Goal: Task Accomplishment & Management: Complete application form

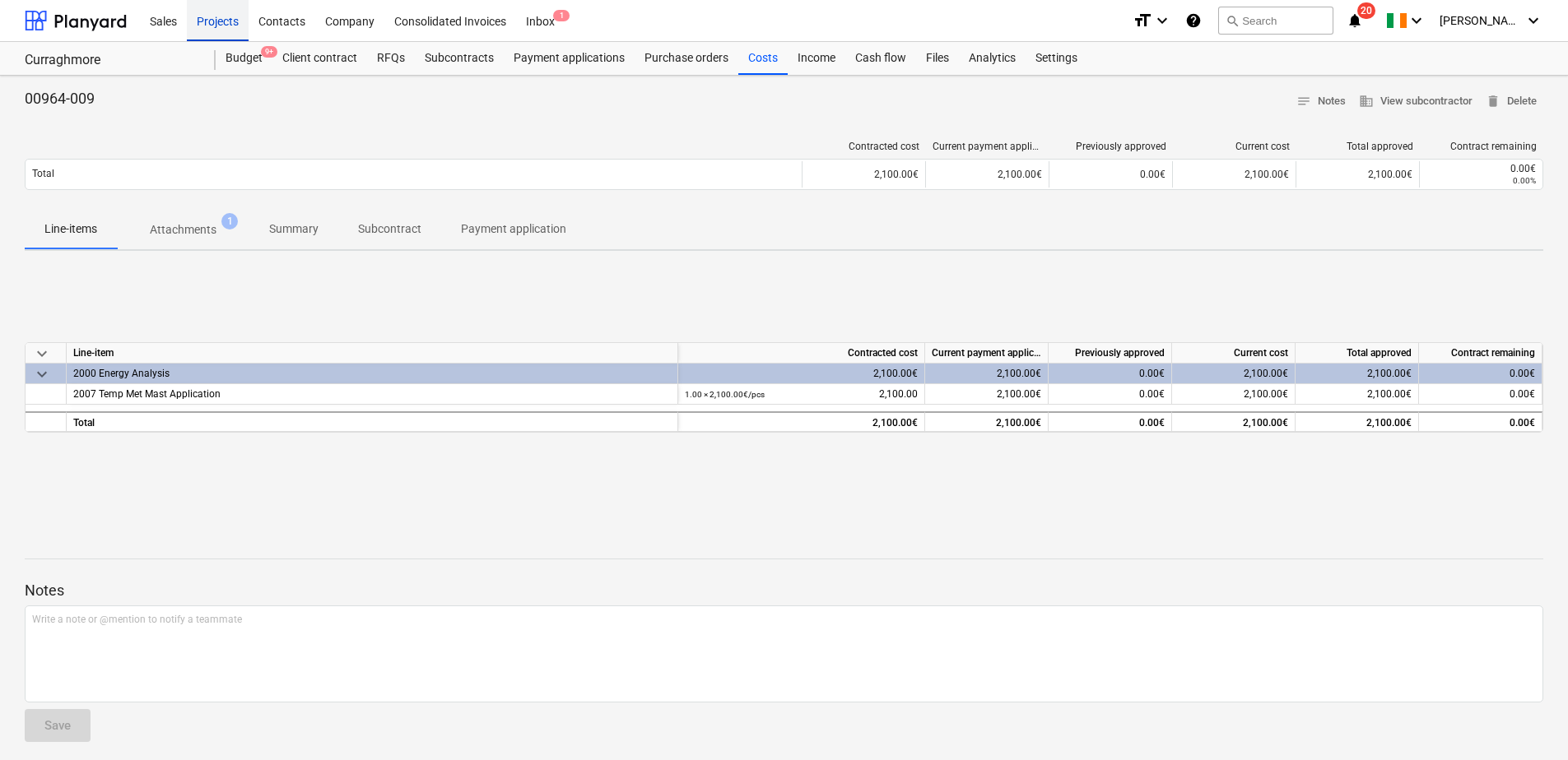
click at [216, 26] on div "Projects" at bounding box center [217, 20] width 61 height 42
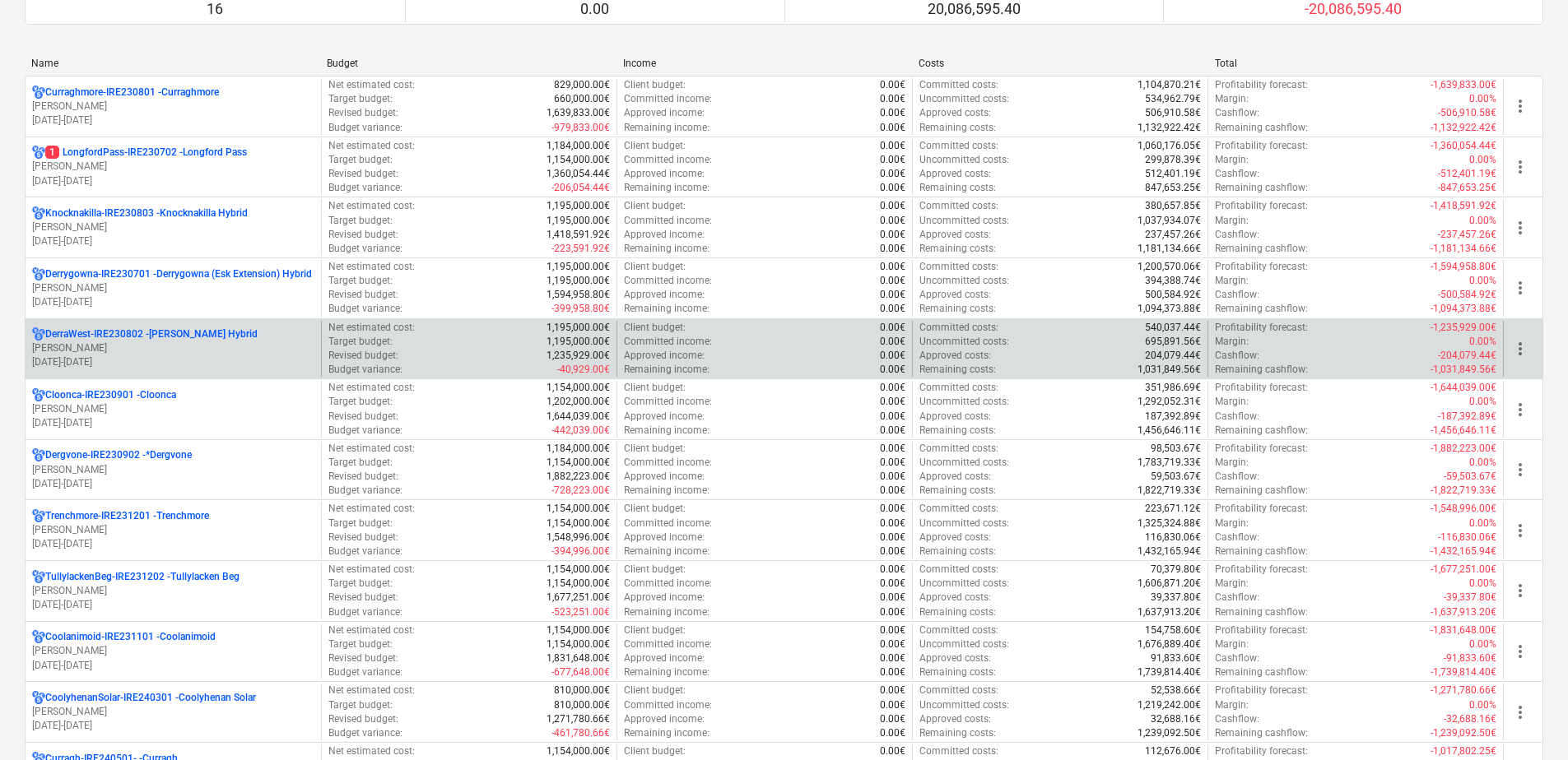
scroll to position [164, 0]
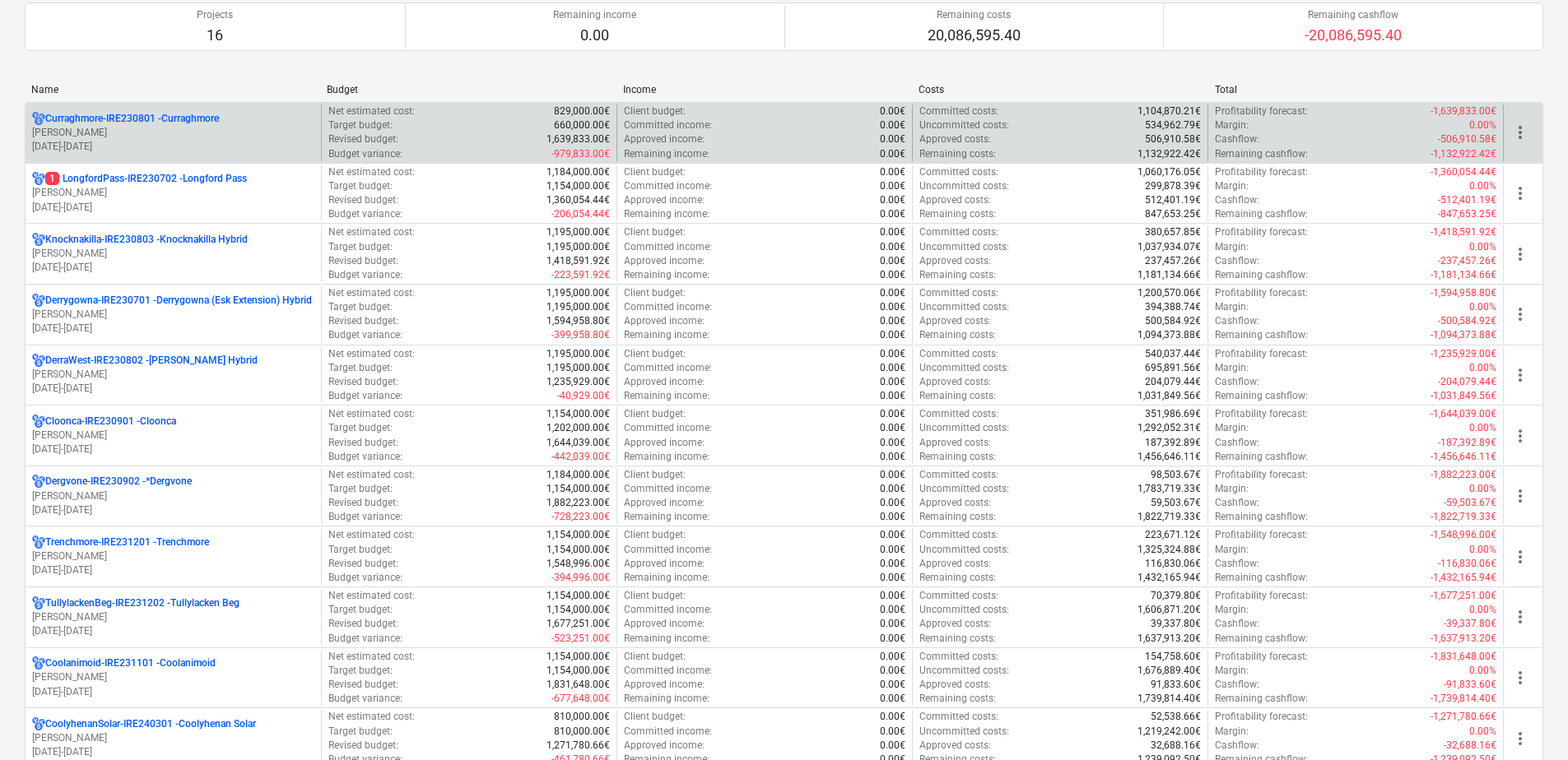
click at [182, 135] on p "[PERSON_NAME]" at bounding box center [173, 133] width 282 height 14
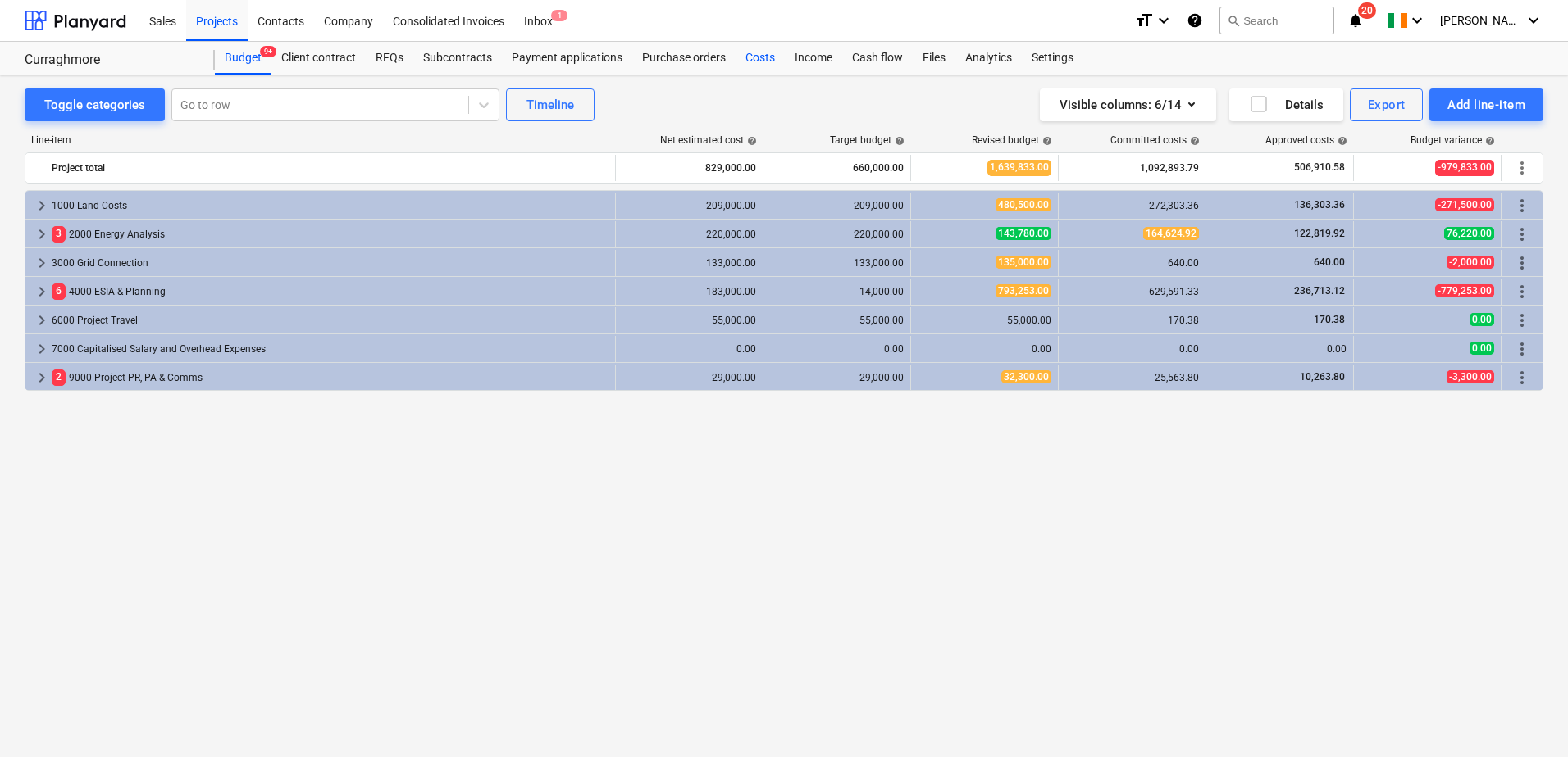
click at [743, 51] on div "Costs" at bounding box center [760, 58] width 50 height 33
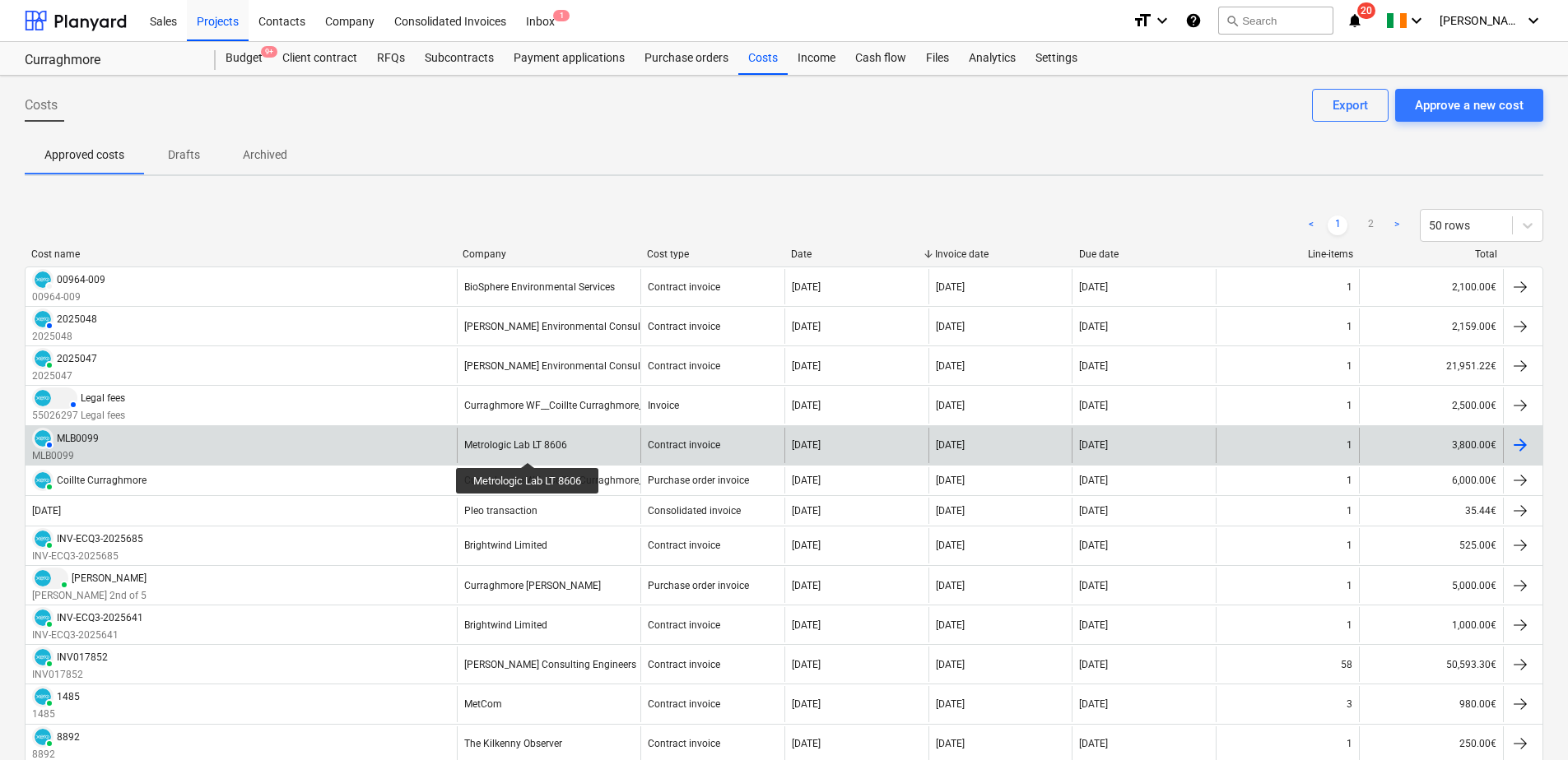
click at [529, 448] on div "Metrologic Lab LT 8606" at bounding box center [516, 444] width 103 height 12
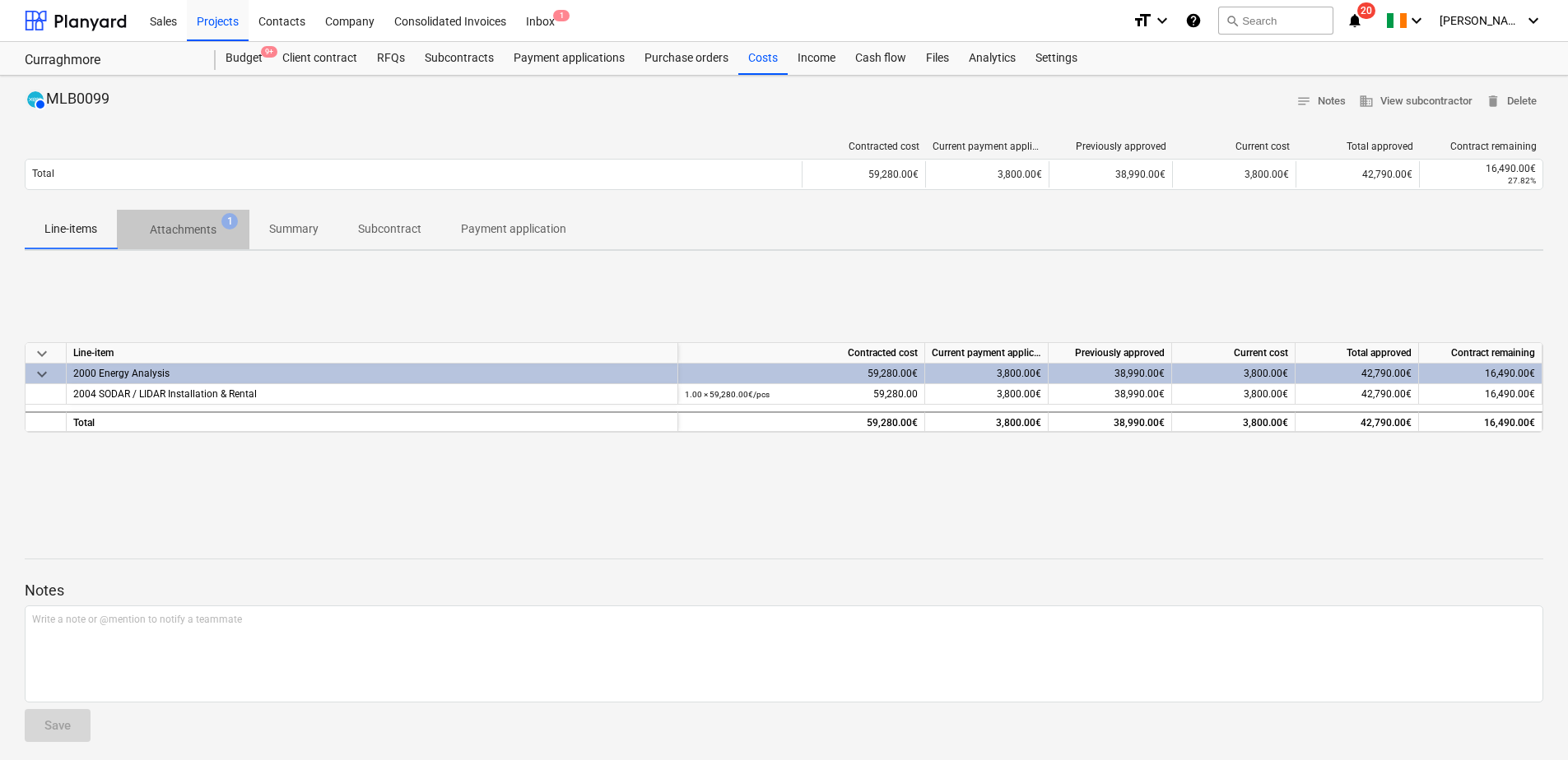
click at [204, 236] on p "Attachments" at bounding box center [182, 229] width 67 height 17
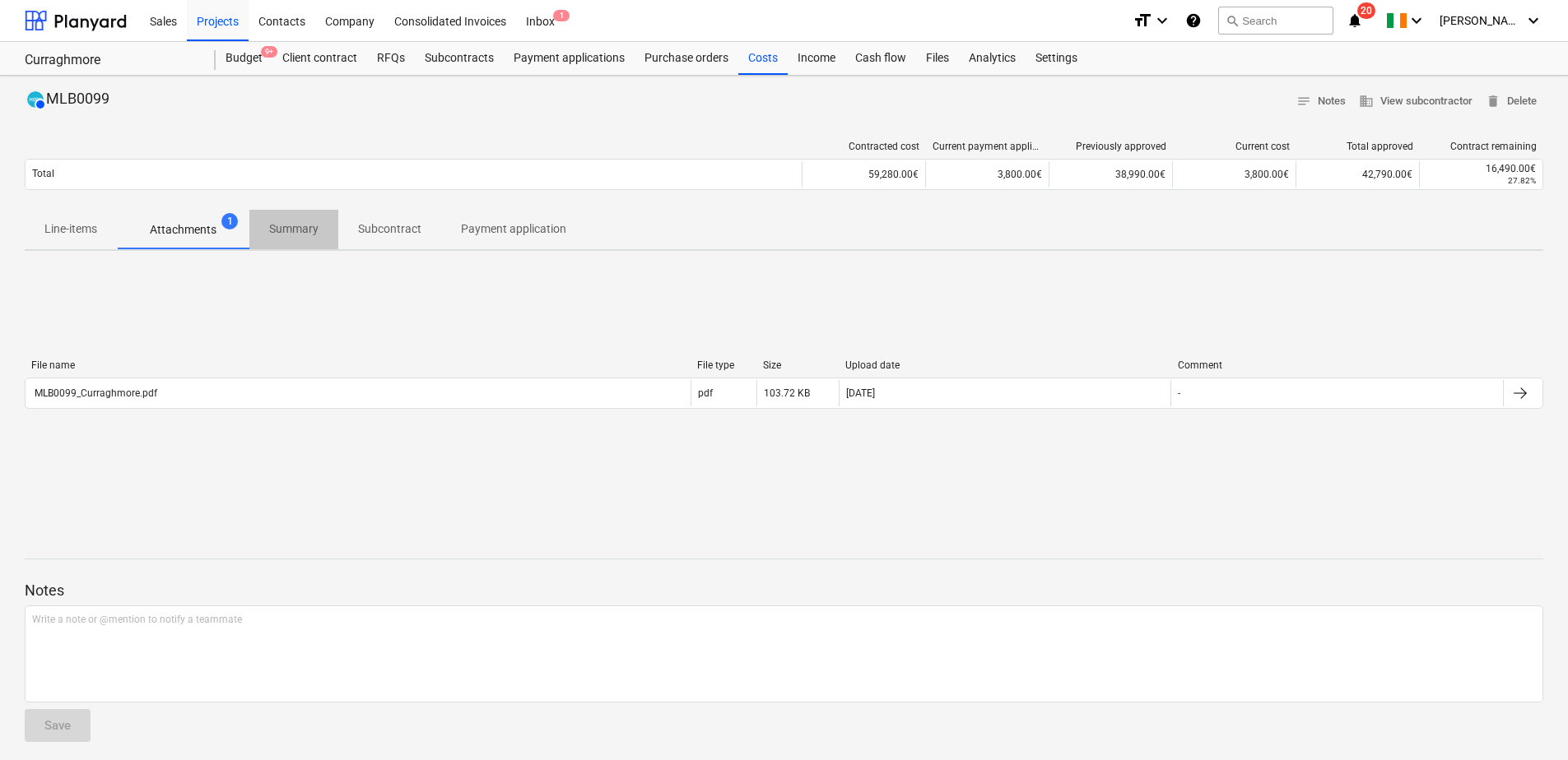
click at [293, 232] on p "Summary" at bounding box center [294, 228] width 50 height 17
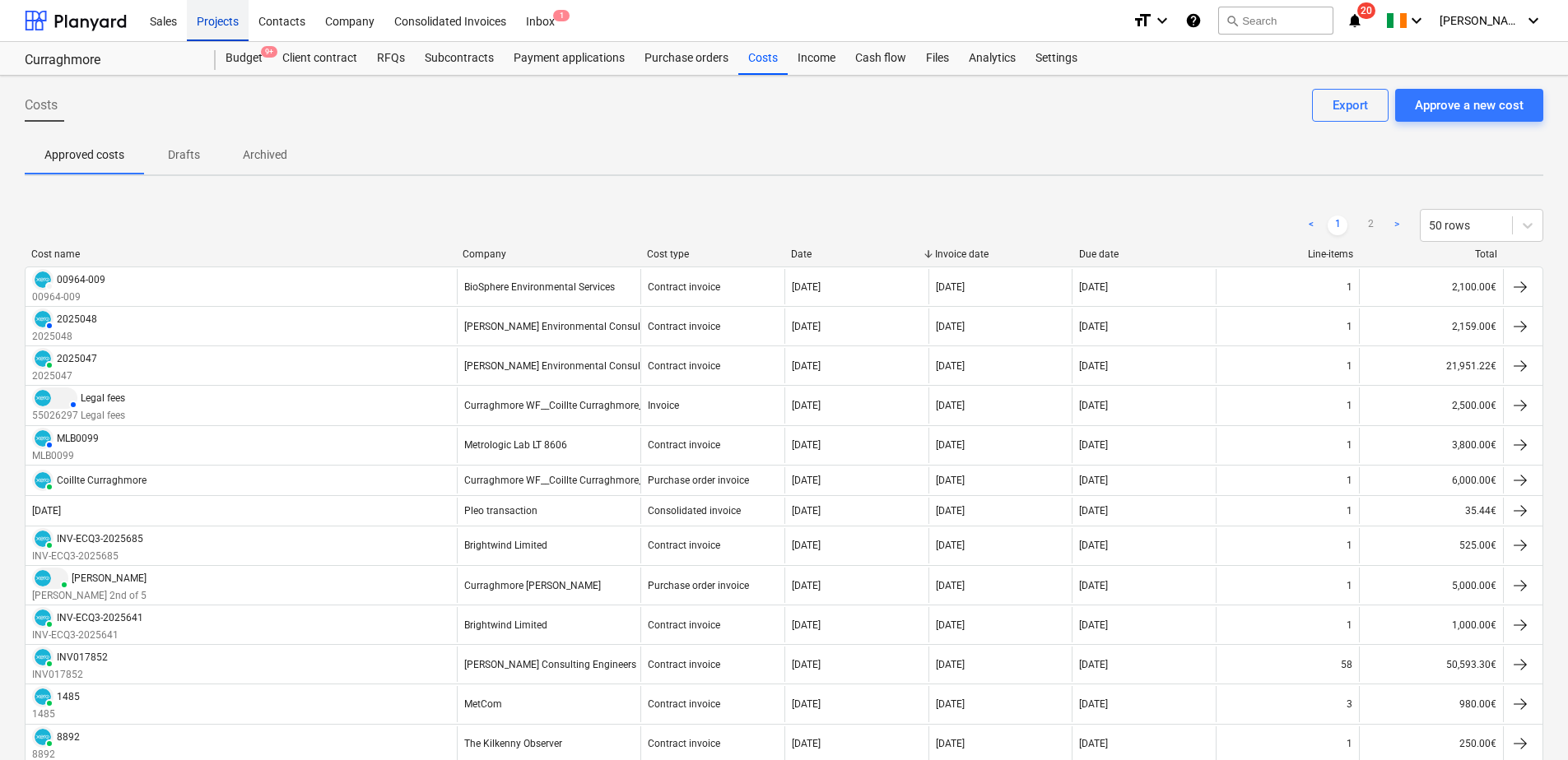
click at [231, 24] on div "Projects" at bounding box center [217, 20] width 61 height 42
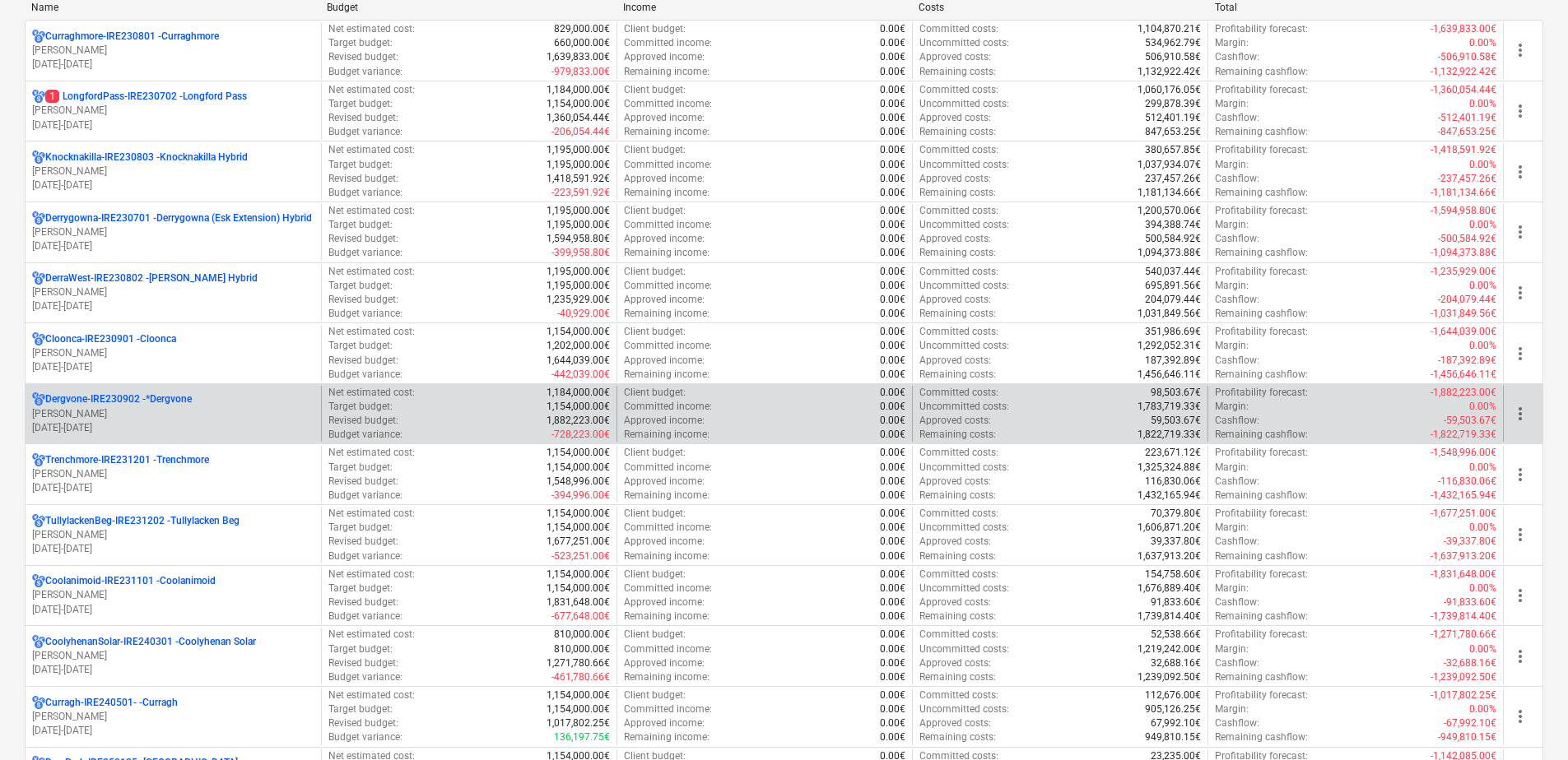
scroll to position [164, 0]
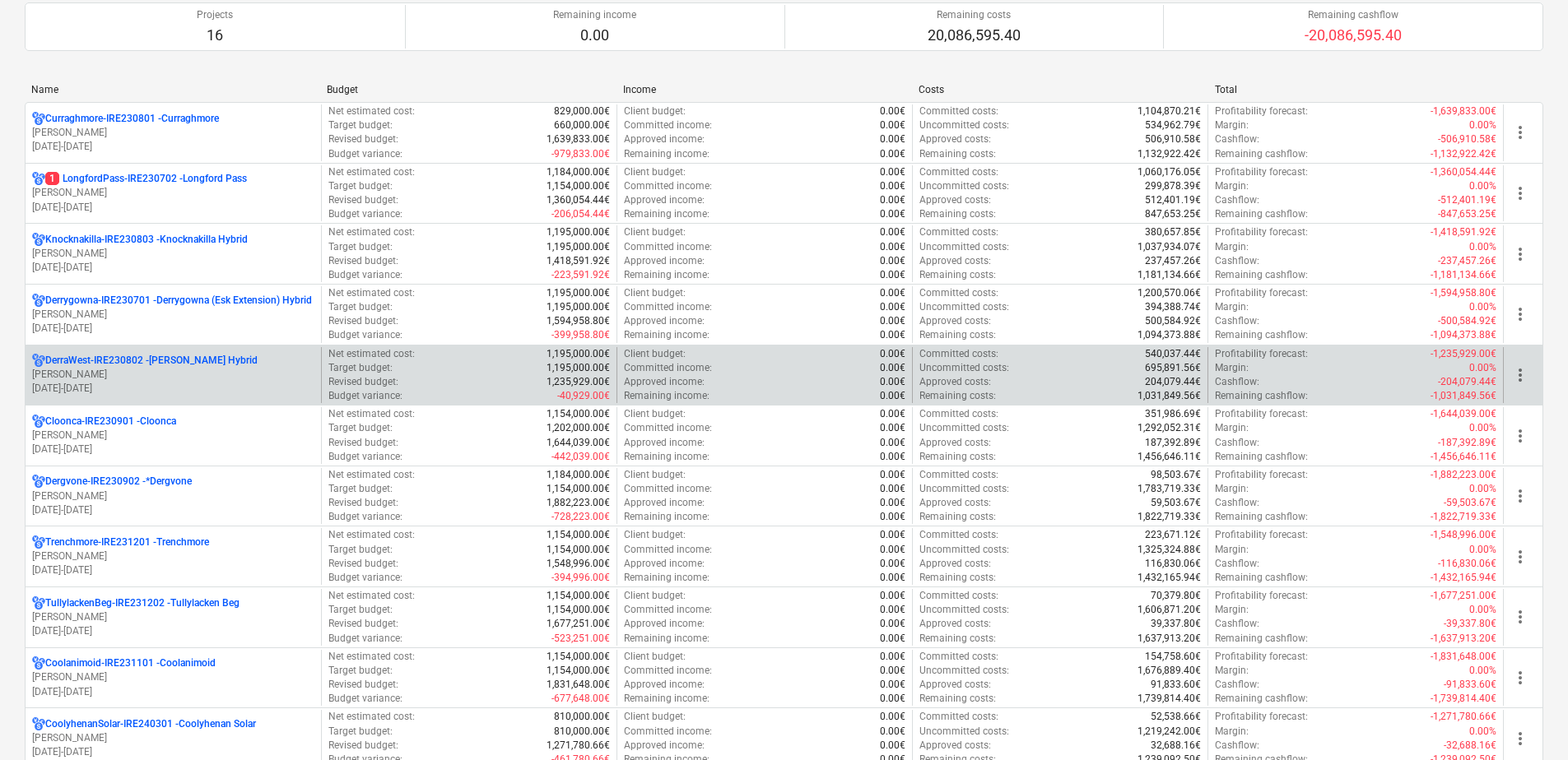
click at [202, 370] on p "[PERSON_NAME]" at bounding box center [173, 375] width 282 height 14
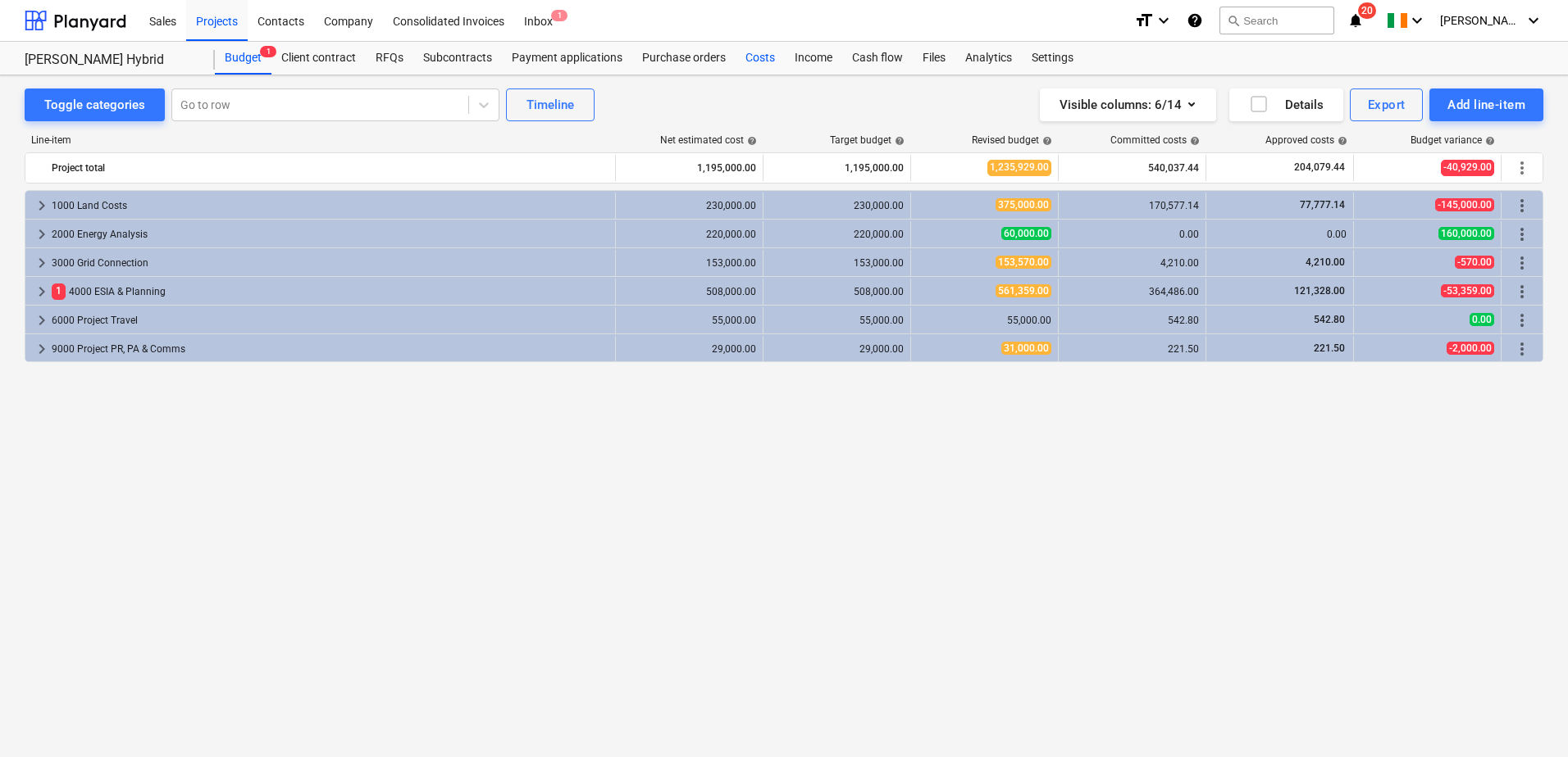
click at [744, 50] on div "Costs" at bounding box center [760, 58] width 50 height 33
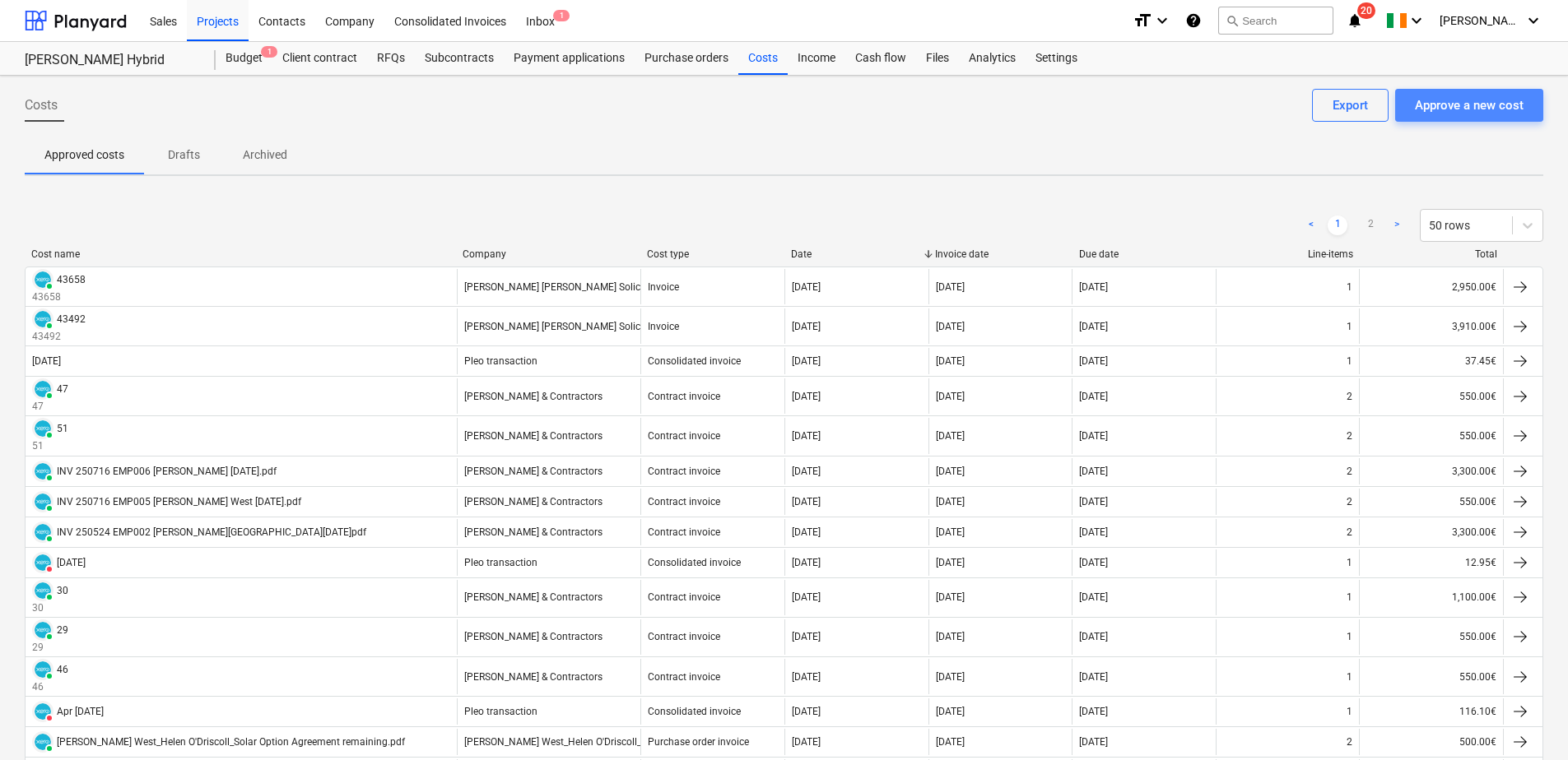
click at [1475, 115] on div "Approve a new cost" at bounding box center [1469, 105] width 109 height 21
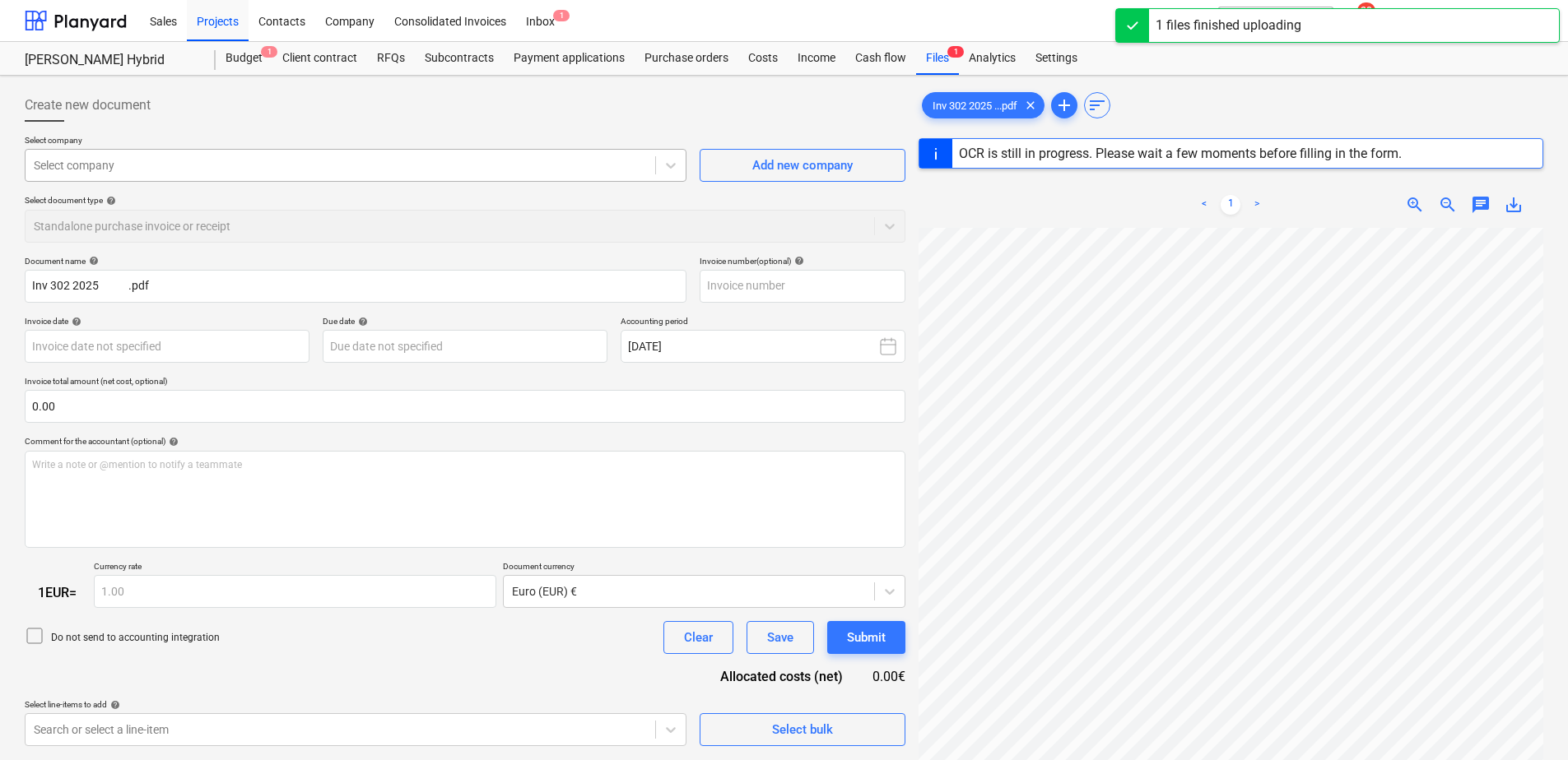
click at [129, 163] on div at bounding box center [341, 165] width 614 height 17
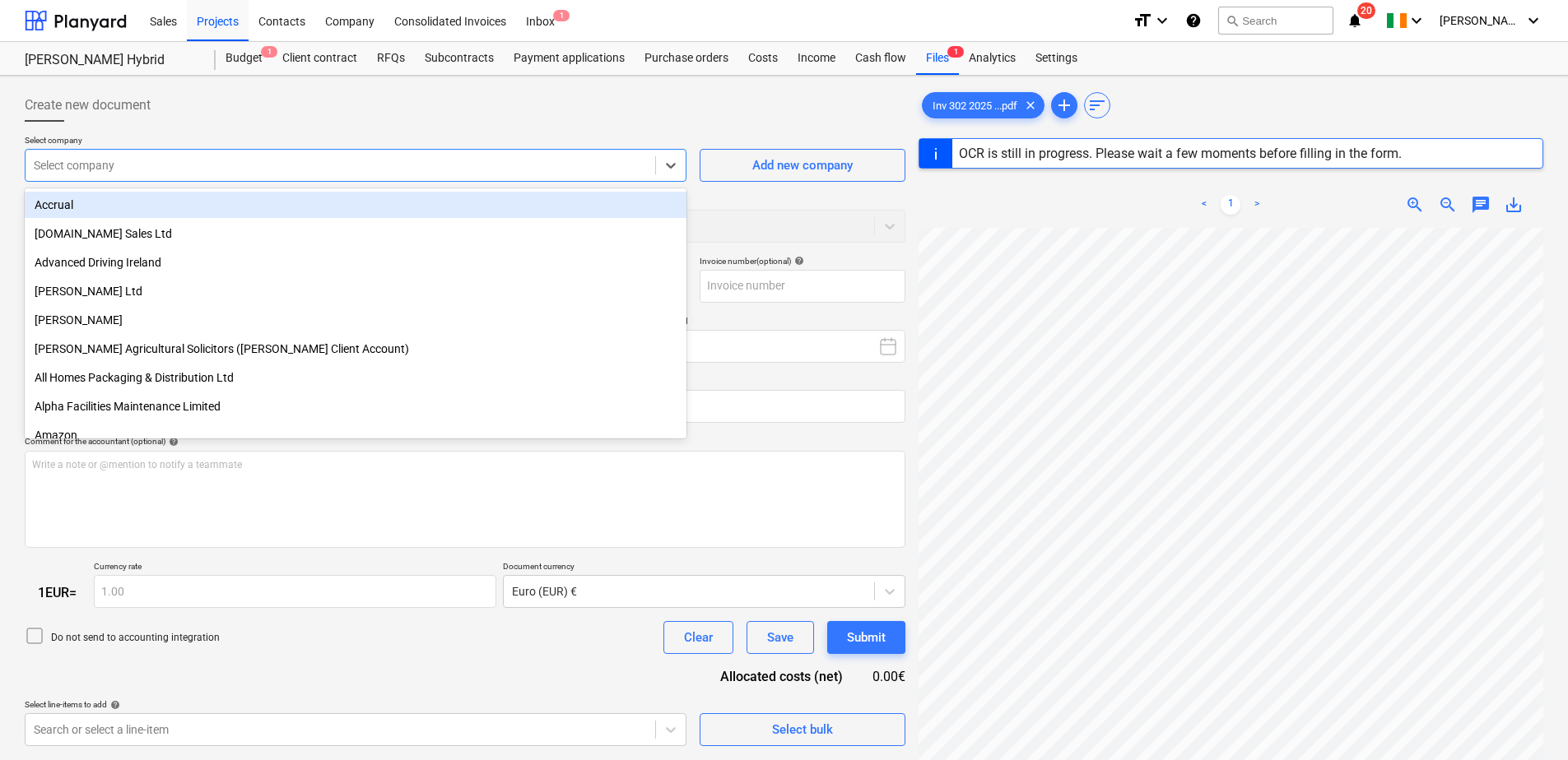
type input "3022025"
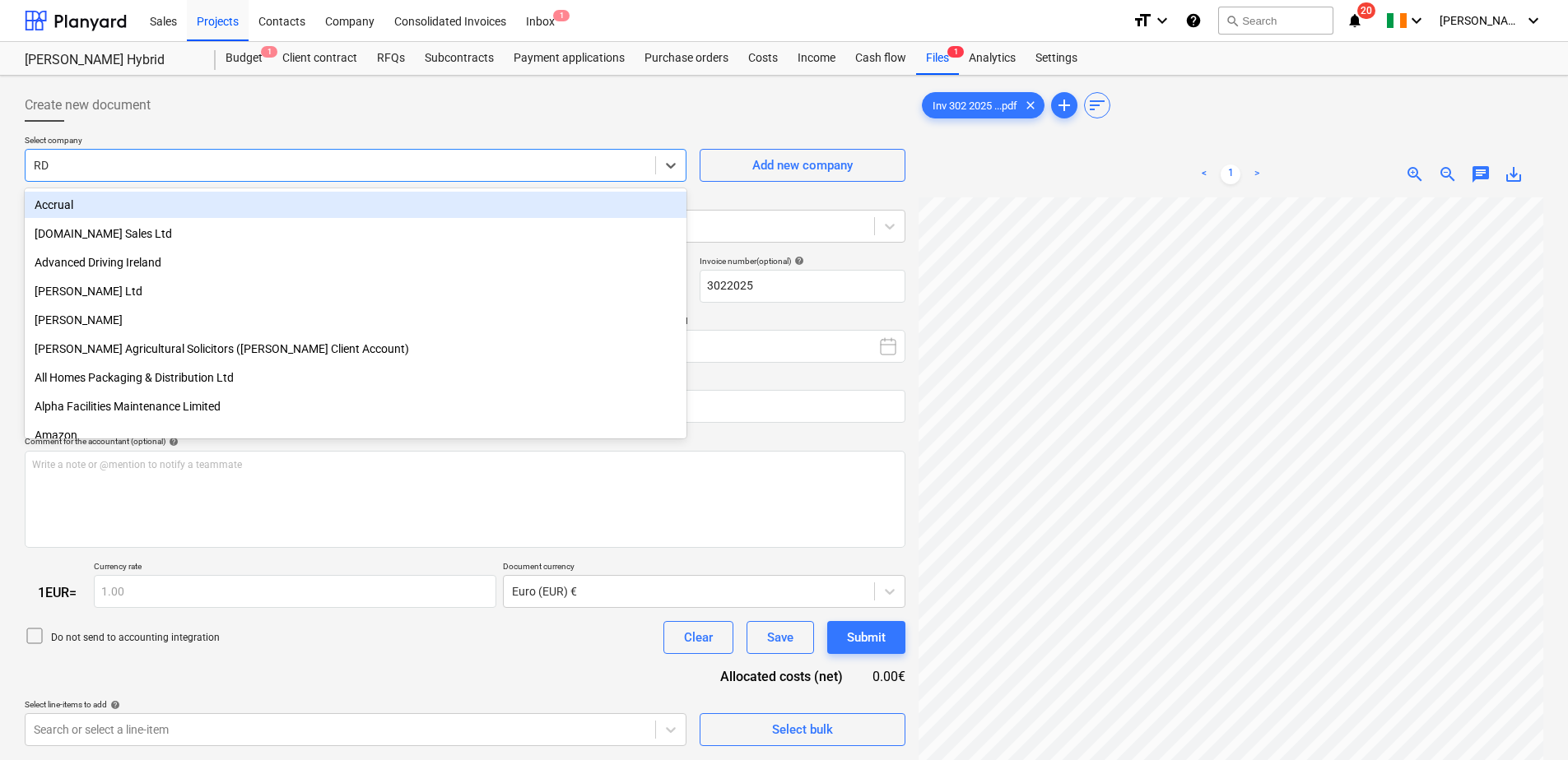
click at [298, 115] on div "Create new document" at bounding box center [465, 105] width 880 height 33
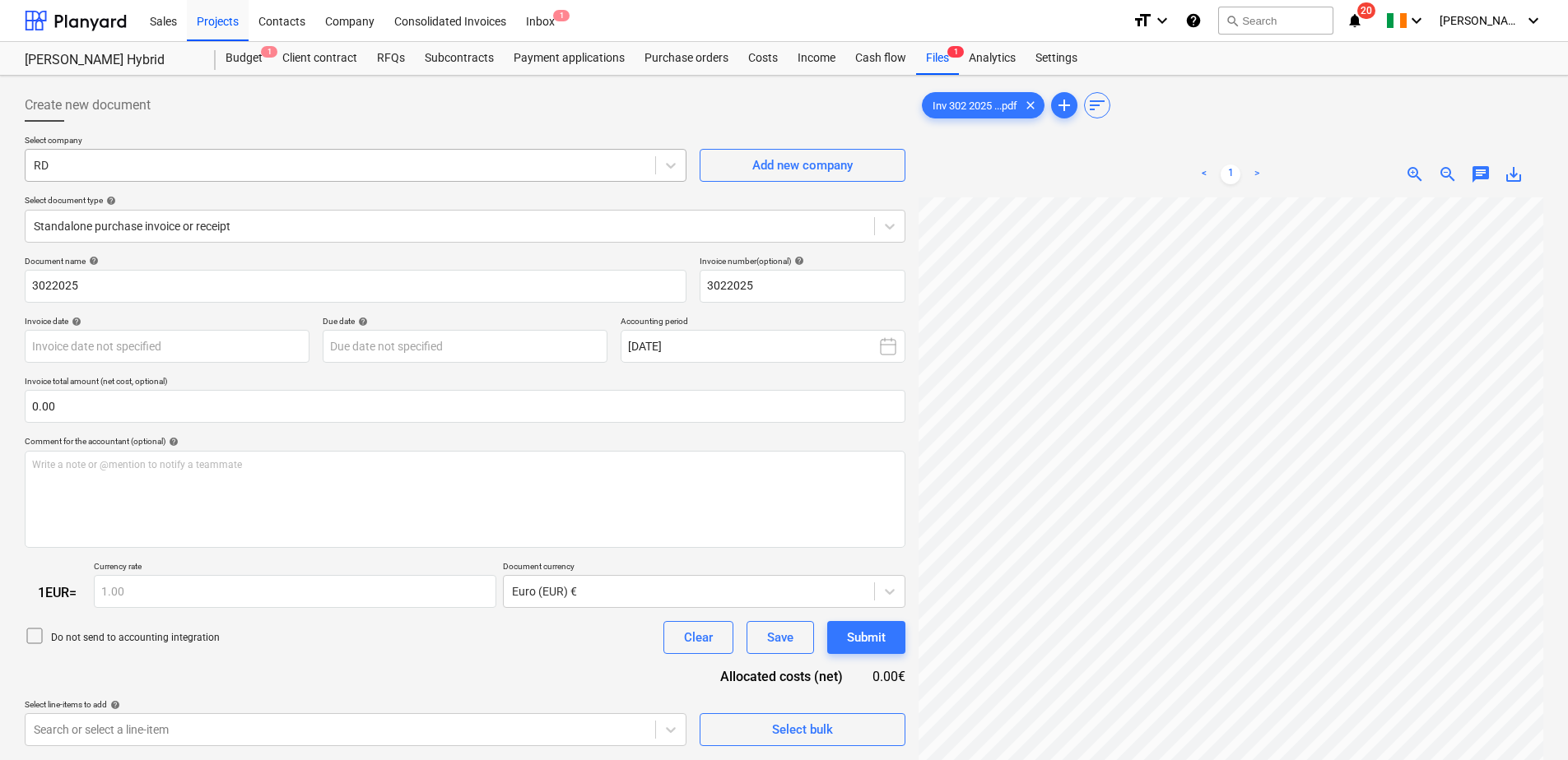
click at [218, 172] on div at bounding box center [341, 165] width 614 height 17
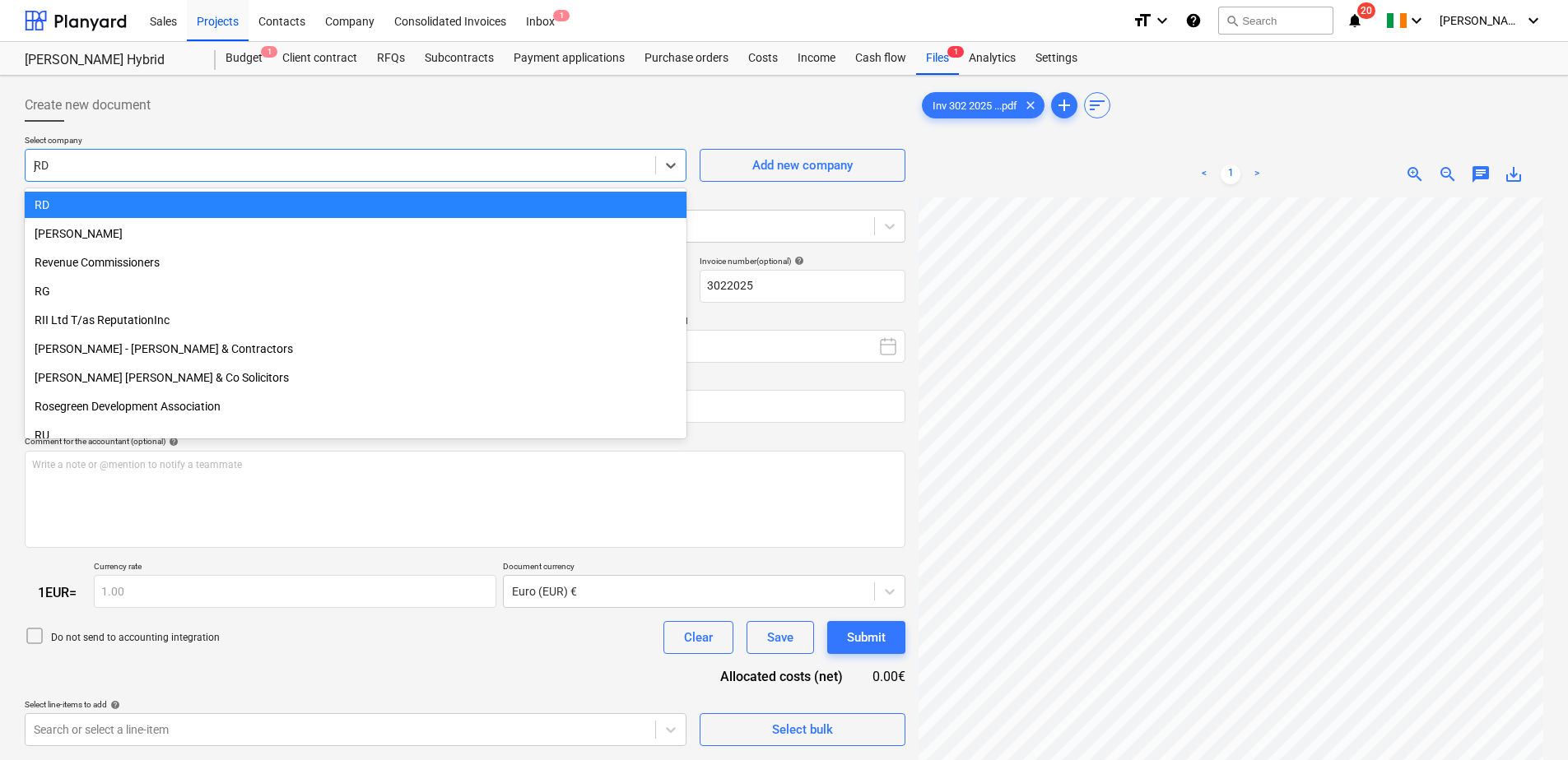
scroll to position [675, 0]
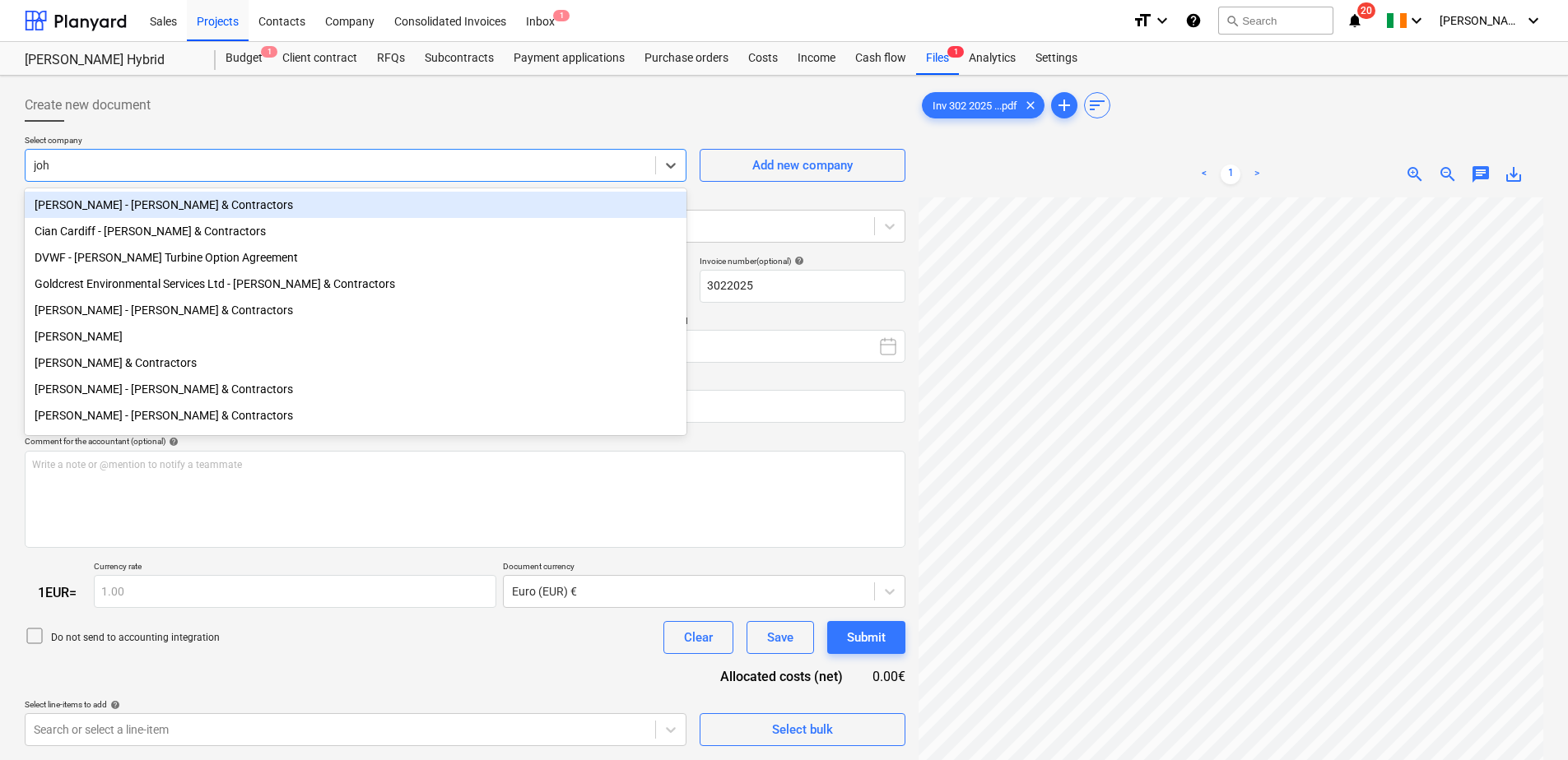
type input "[PERSON_NAME]"
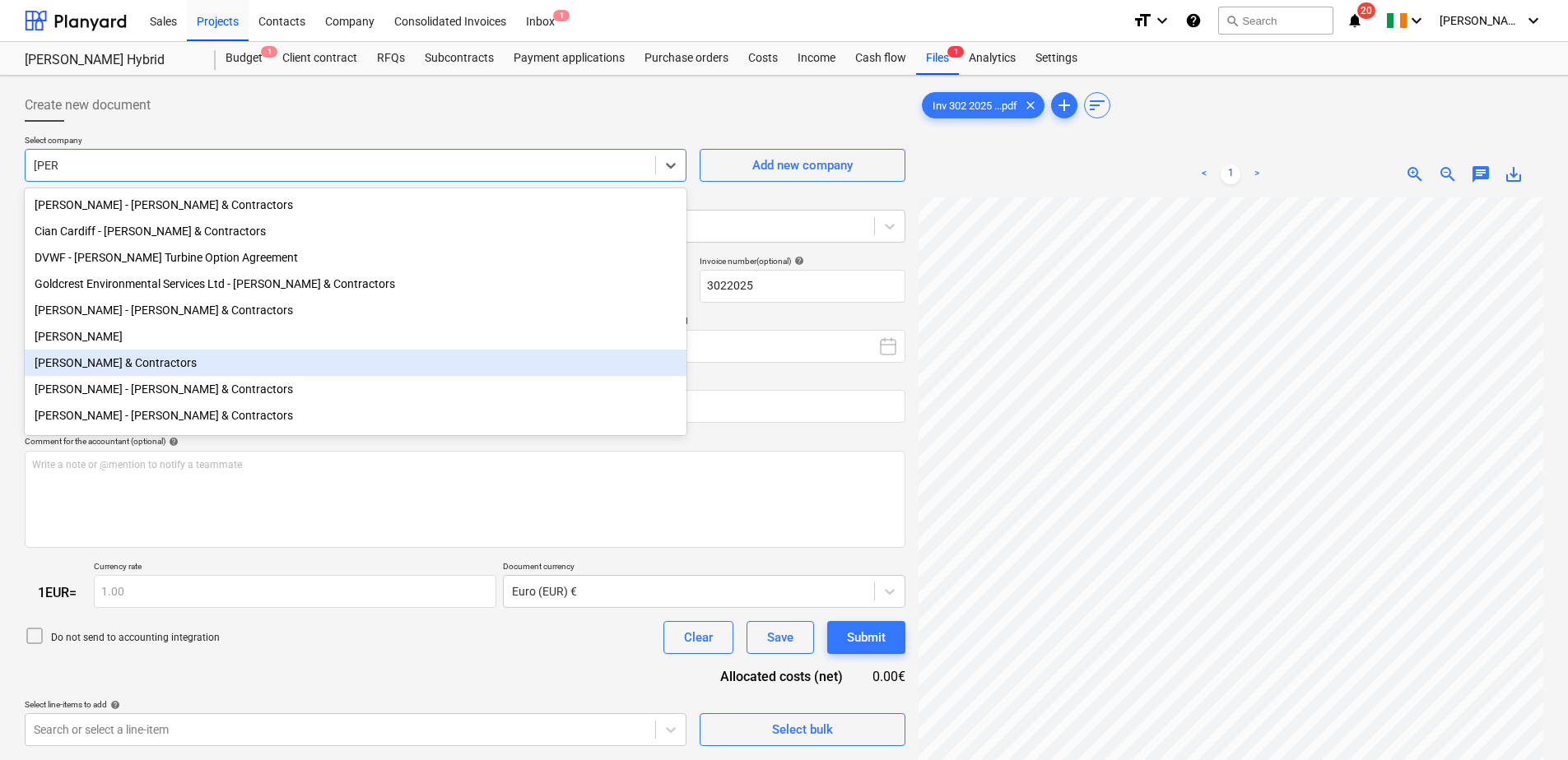
click at [136, 373] on div "[PERSON_NAME] & Contractors" at bounding box center [356, 363] width 662 height 27
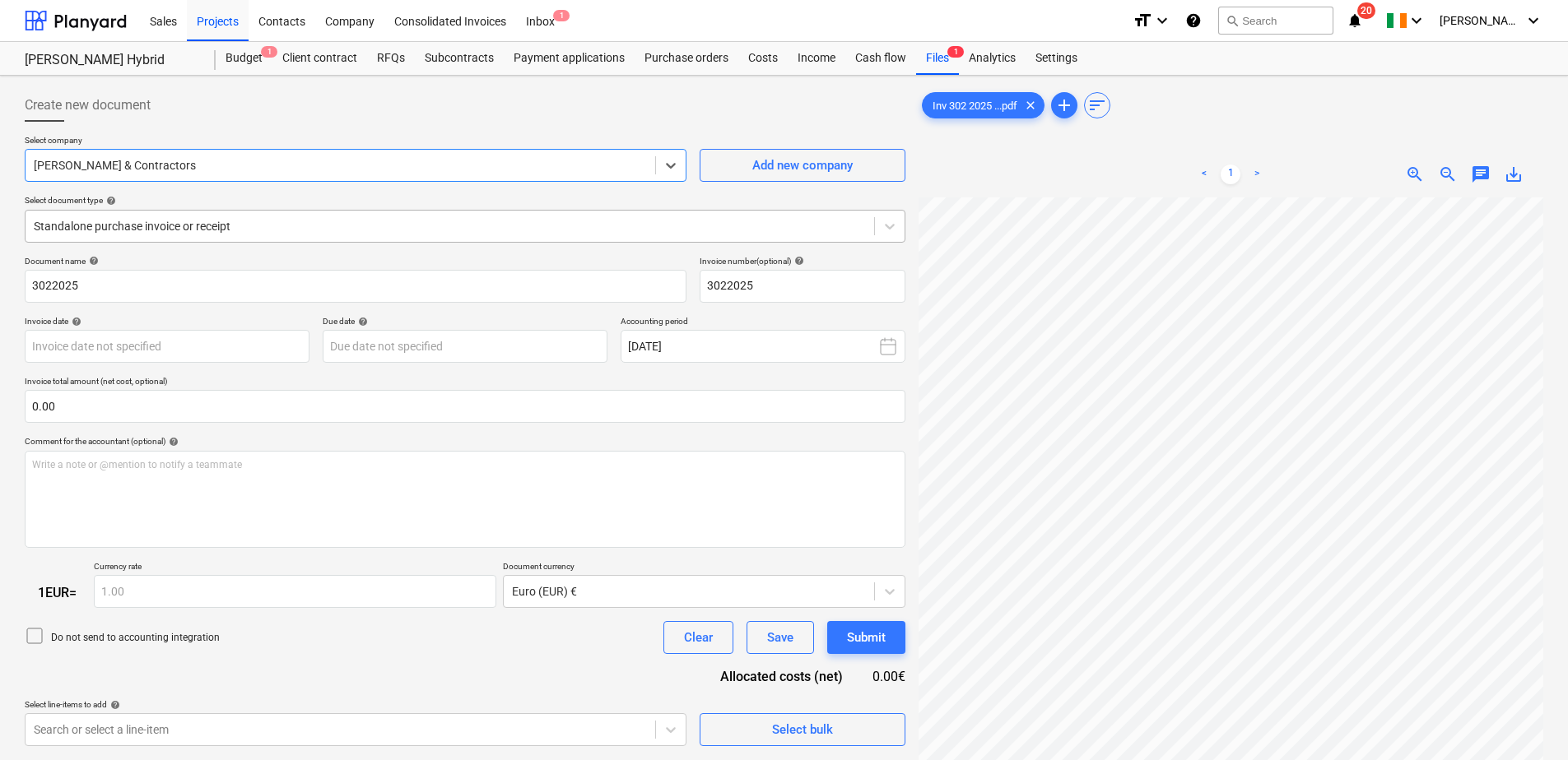
click at [143, 229] on div at bounding box center [450, 226] width 832 height 17
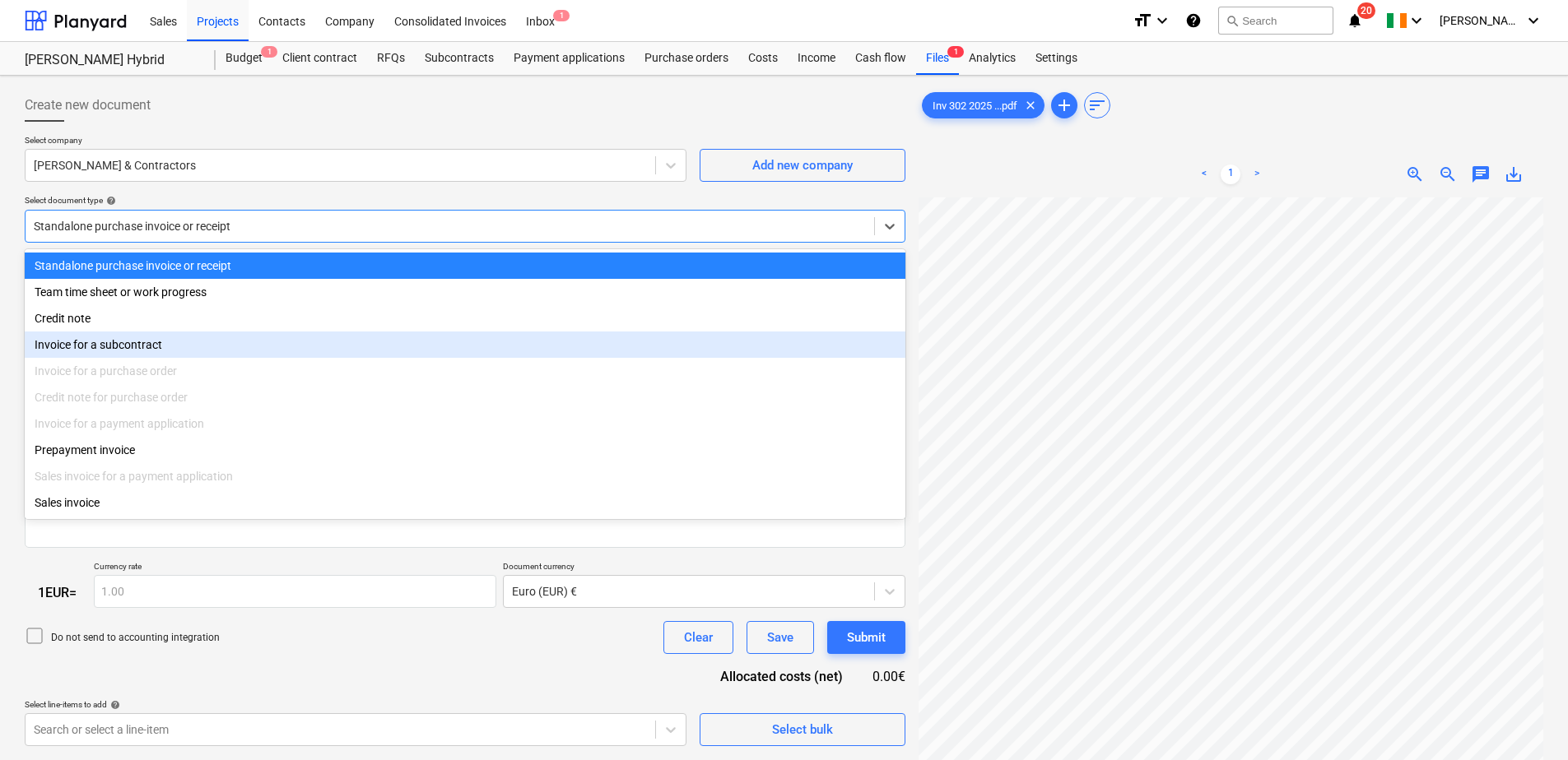
click at [139, 346] on div "Invoice for a subcontract" at bounding box center [465, 345] width 880 height 27
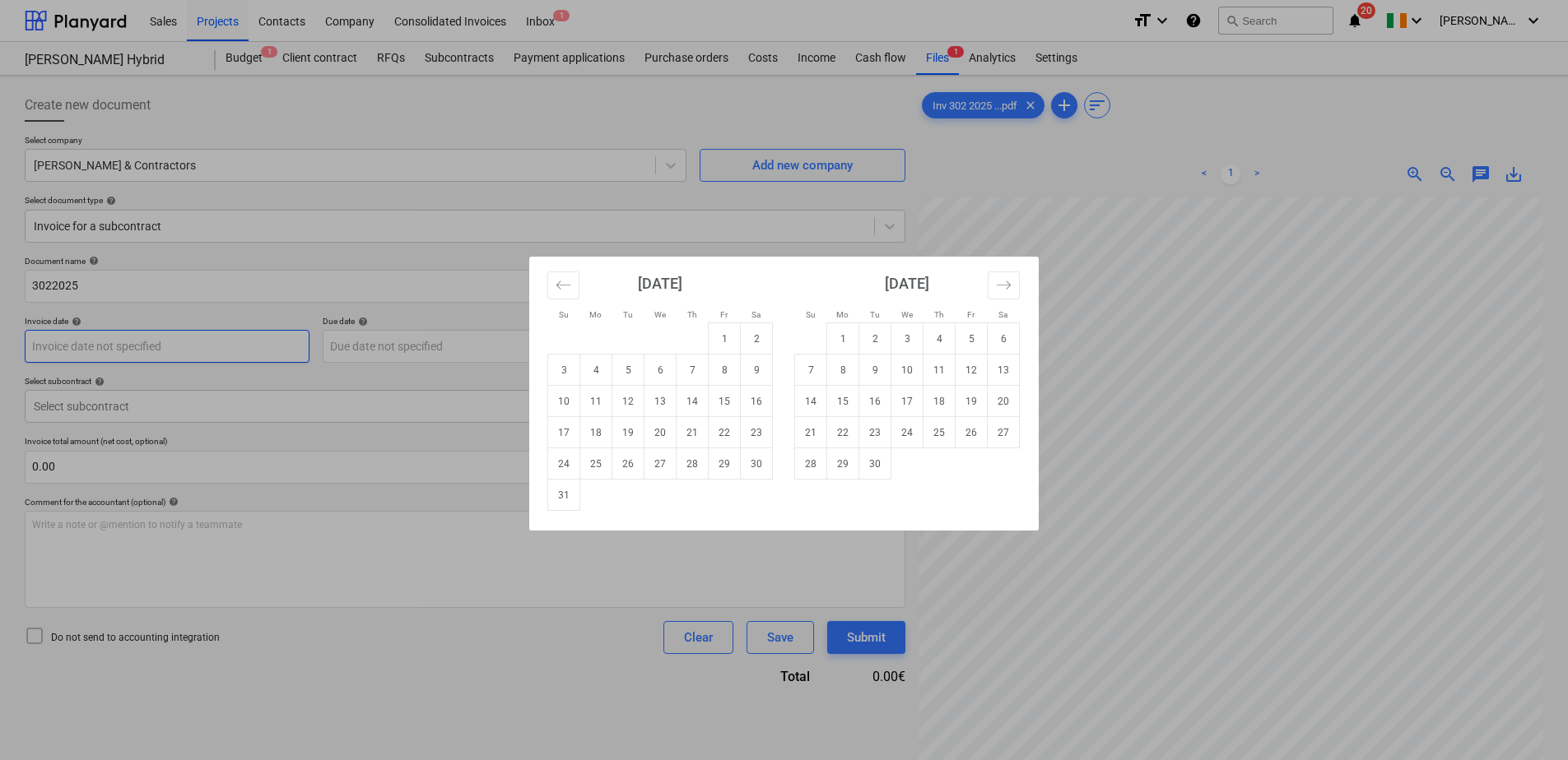
click at [187, 340] on body "Sales Projects Contacts Company Consolidated Invoices Inbox 1 format_size keybo…" at bounding box center [784, 380] width 1568 height 760
click at [720, 440] on td "22" at bounding box center [725, 432] width 32 height 31
type input "[DATE]"
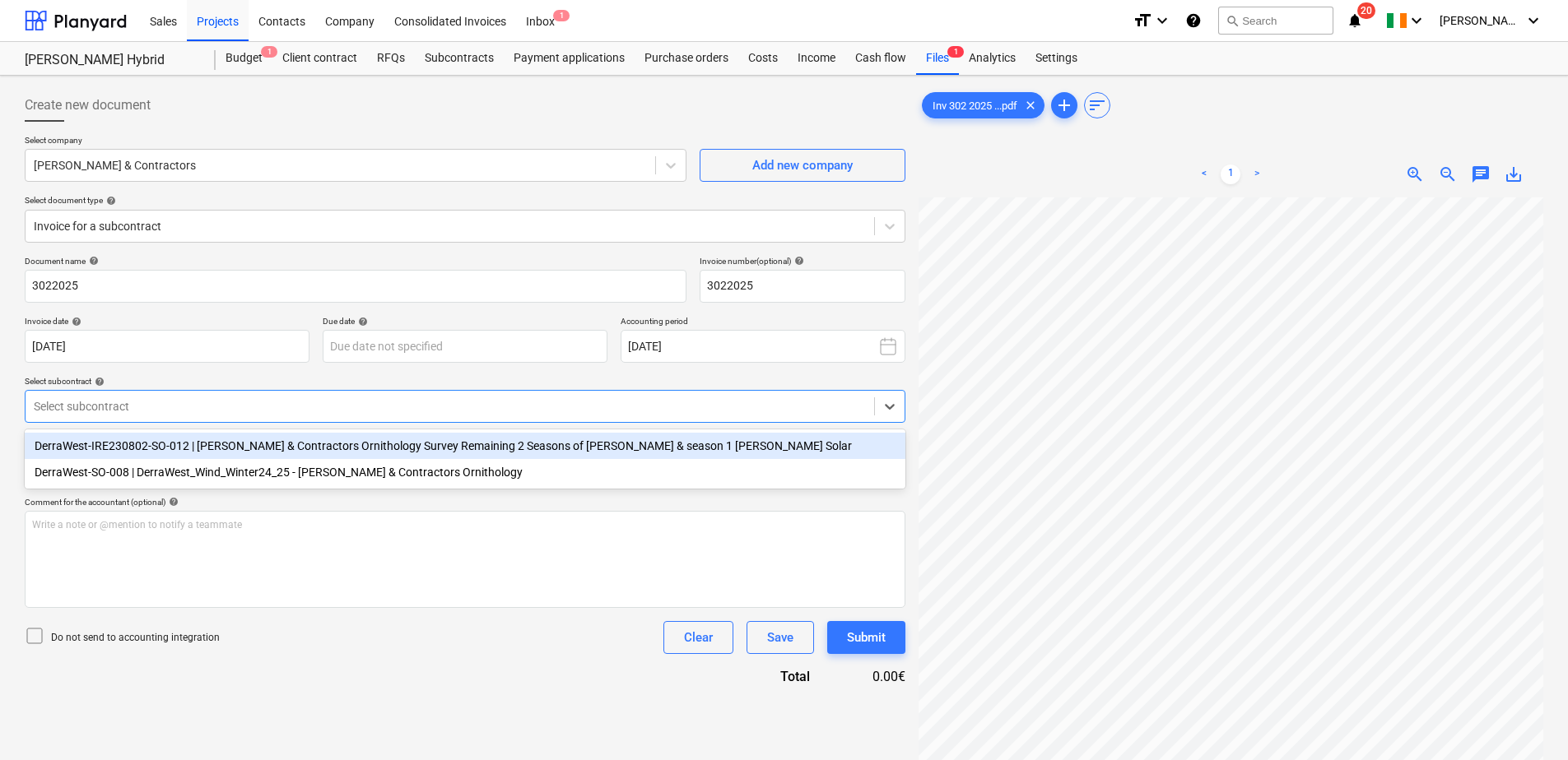
click at [321, 393] on div "Select subcontract" at bounding box center [465, 406] width 880 height 33
click at [322, 440] on div "DerraWest-IRE230802-SO-012 | [PERSON_NAME] & Contractors Ornithology Survey Rem…" at bounding box center [465, 446] width 880 height 27
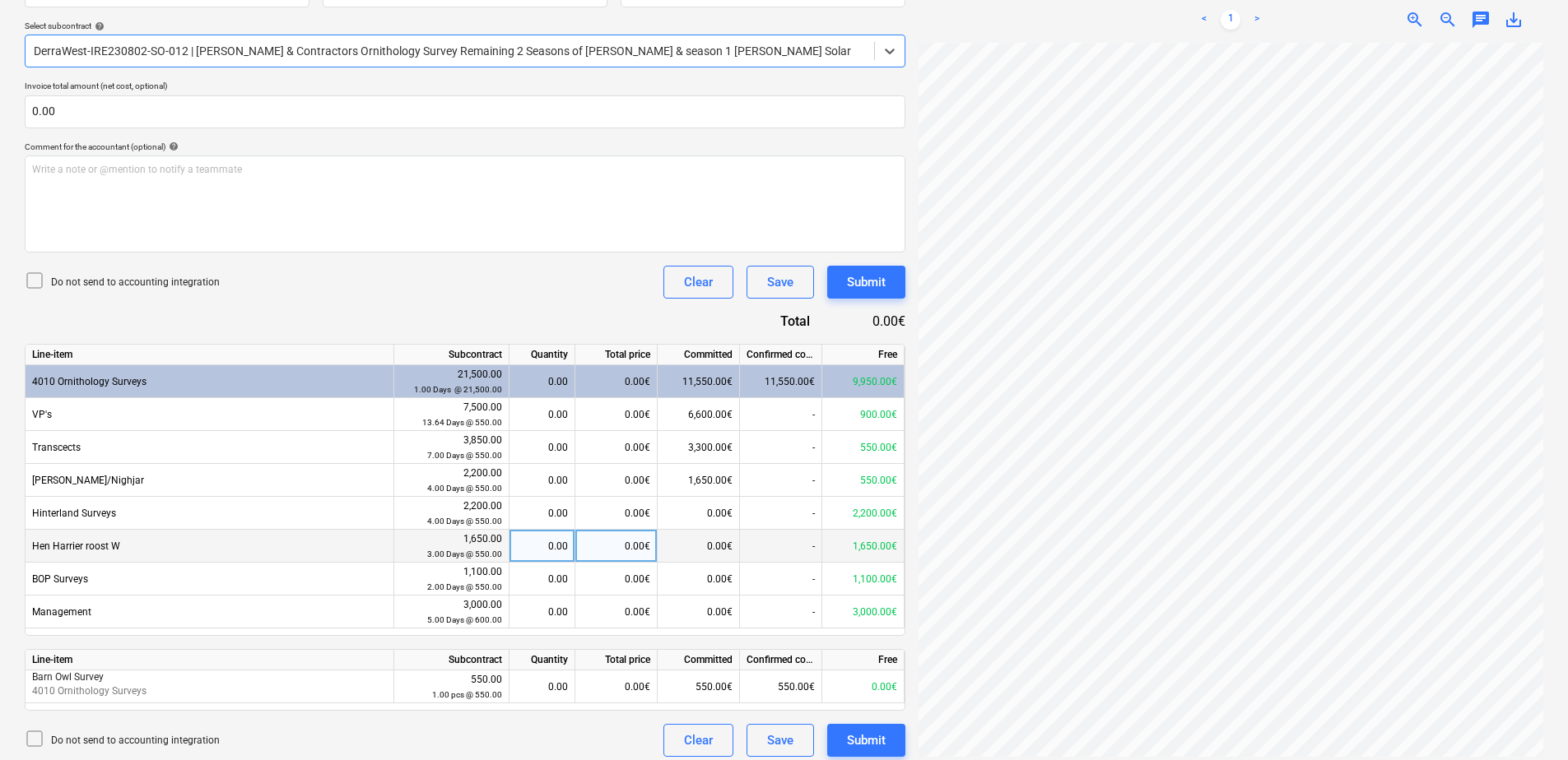
scroll to position [365, 0]
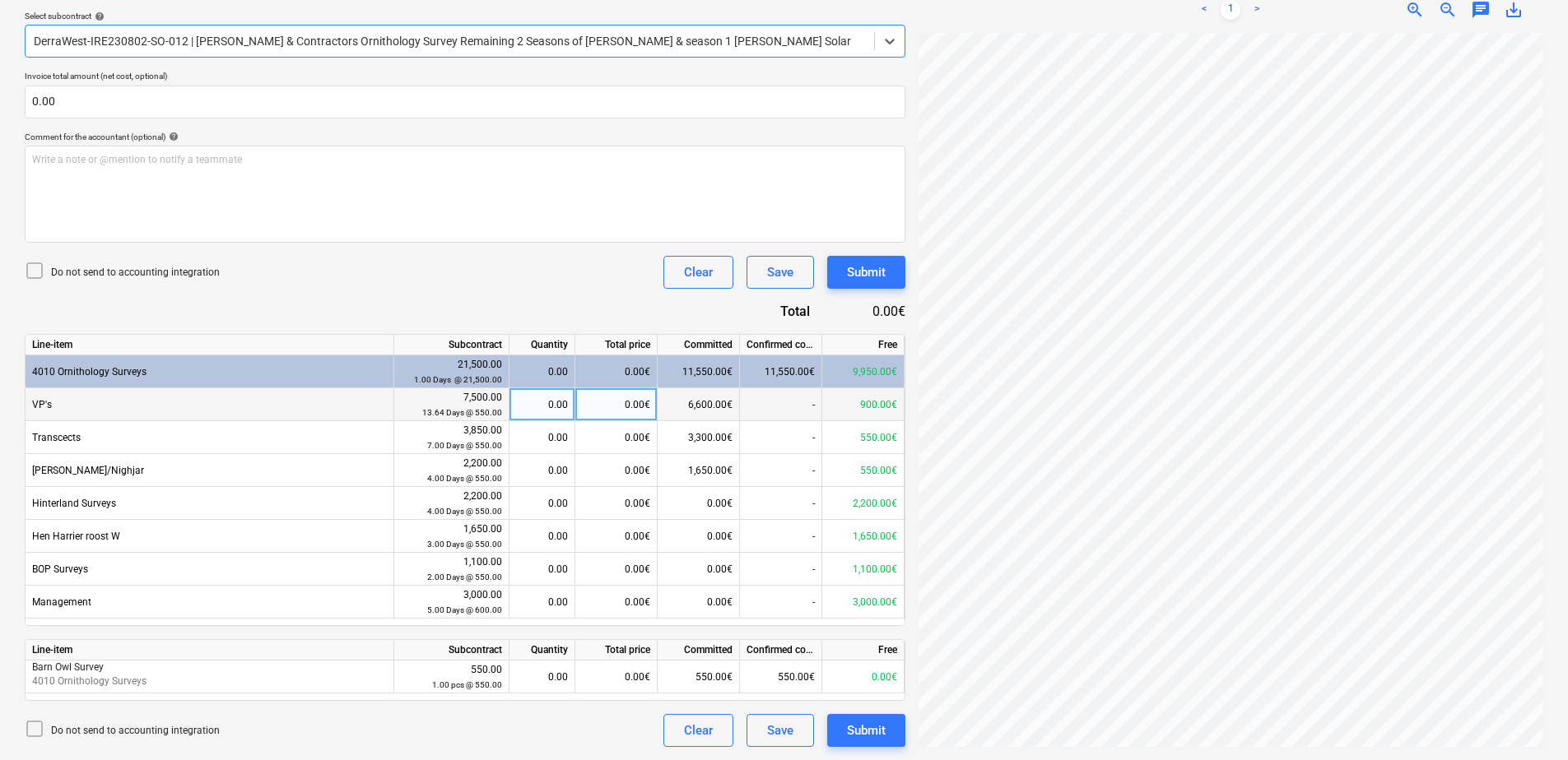
click at [524, 414] on div "0.00" at bounding box center [542, 404] width 52 height 33
type input "2"
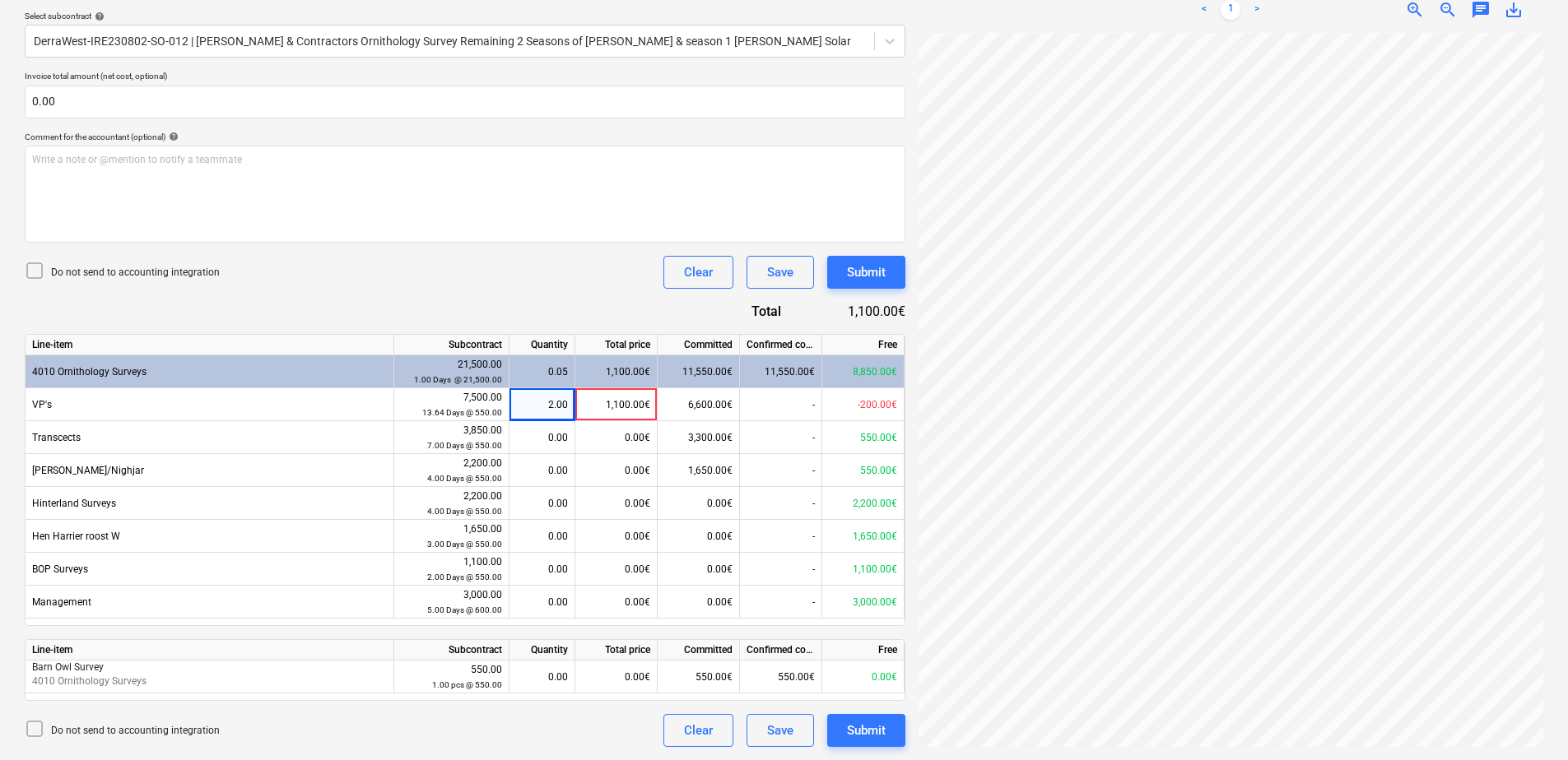
click at [503, 275] on div "Do not send to accounting integration Clear Save Submit" at bounding box center [465, 272] width 880 height 33
click at [869, 736] on div "Submit" at bounding box center [866, 731] width 39 height 21
